Goal: Task Accomplishment & Management: Use online tool/utility

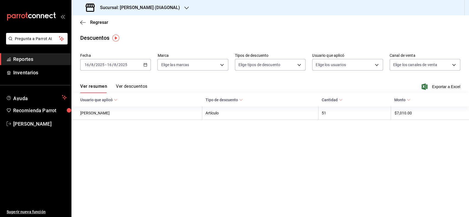
click at [436, 84] on span "Exportar a Excel" at bounding box center [442, 87] width 38 height 7
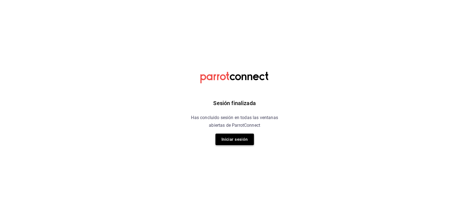
click at [244, 140] on button "Iniciar sesión" at bounding box center [234, 140] width 38 height 12
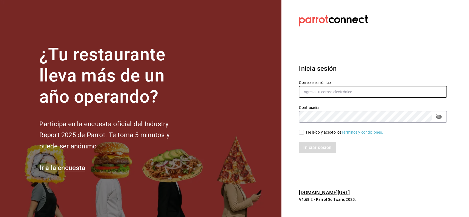
type input "tomas.fuentes@karzo.mx"
click at [319, 131] on div "He leído y acepto los Términos y condiciones." at bounding box center [344, 133] width 77 height 6
click at [304, 131] on input "He leído y acepto los Términos y condiciones." at bounding box center [301, 132] width 5 height 5
checkbox input "true"
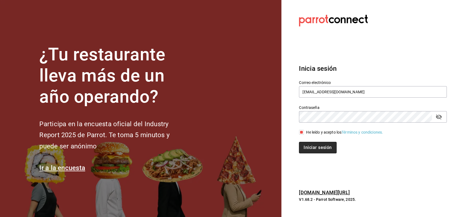
click at [315, 145] on button "Iniciar sesión" at bounding box center [317, 148] width 37 height 12
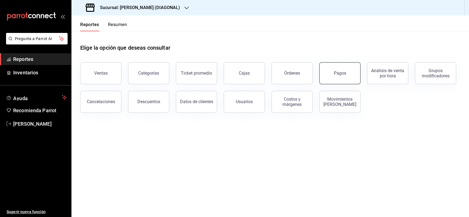
click at [332, 76] on button "Pagos" at bounding box center [339, 73] width 41 height 22
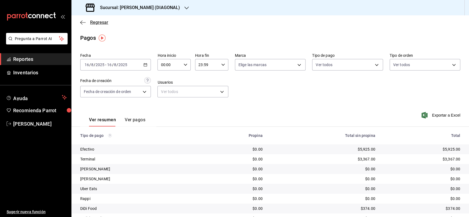
click at [95, 23] on span "Regresar" at bounding box center [99, 22] width 18 height 5
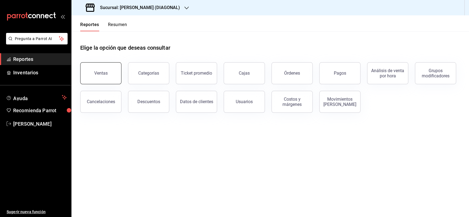
click at [110, 75] on button "Ventas" at bounding box center [100, 73] width 41 height 22
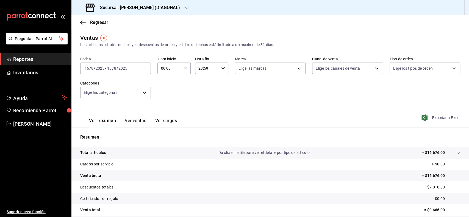
click at [442, 117] on span "Exportar a Excel" at bounding box center [442, 118] width 38 height 7
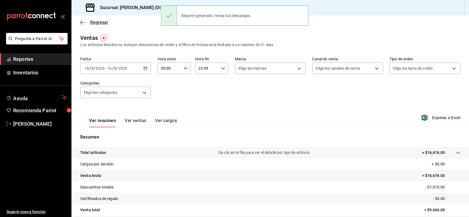
click at [101, 25] on span "Regresar" at bounding box center [99, 22] width 18 height 5
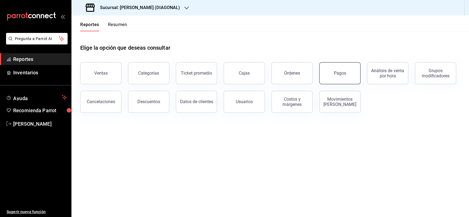
click at [332, 74] on button "Pagos" at bounding box center [339, 73] width 41 height 22
